Goal: Task Accomplishment & Management: Use online tool/utility

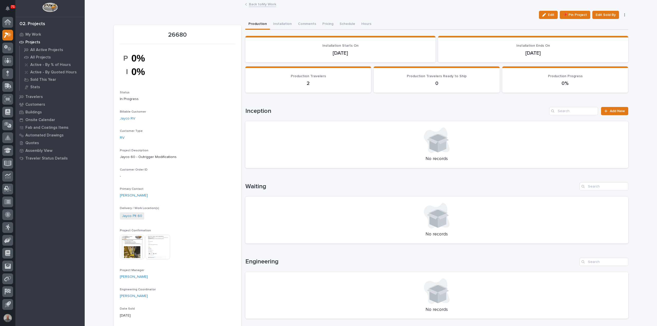
click at [256, 4] on link "Back to My Work" at bounding box center [262, 4] width 27 height 6
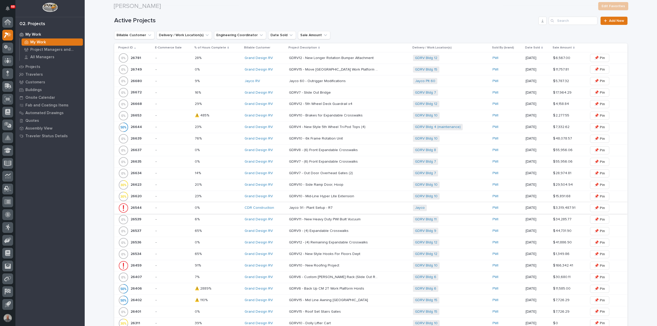
scroll to position [205, 0]
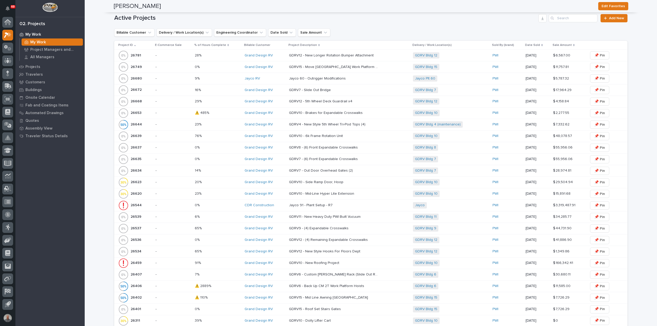
click at [142, 136] on div "26639 26639" at bounding box center [134, 136] width 33 height 10
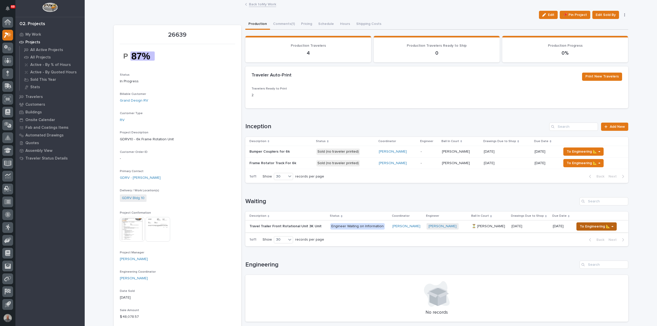
click at [586, 225] on span "To Engineering 📐 →" at bounding box center [596, 226] width 34 height 6
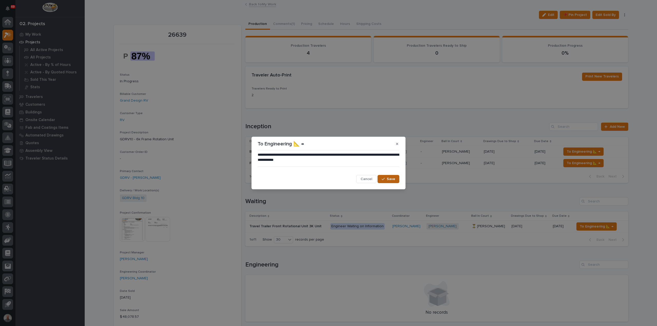
click at [384, 178] on icon "button" at bounding box center [382, 179] width 3 height 4
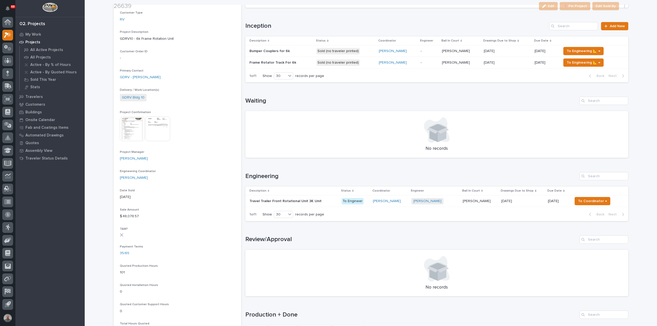
scroll to position [103, 0]
